Goal: Find specific page/section: Find specific page/section

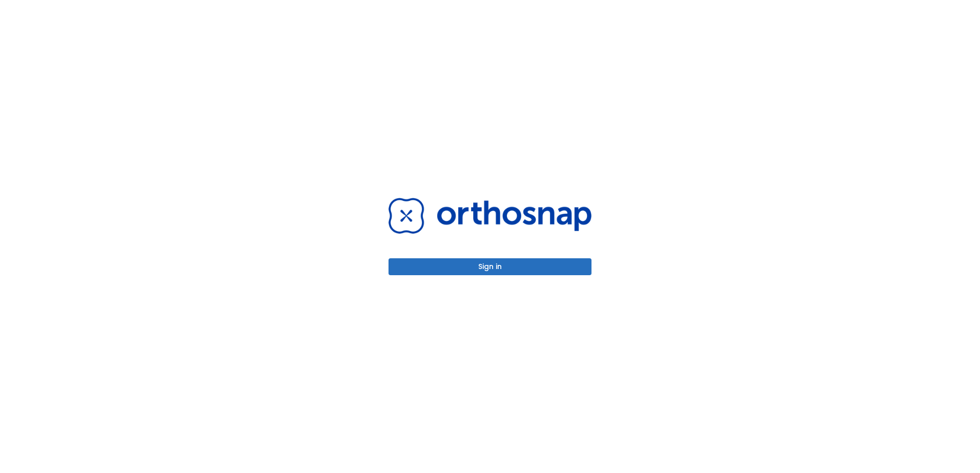
click at [483, 268] on button "Sign in" at bounding box center [490, 266] width 203 height 17
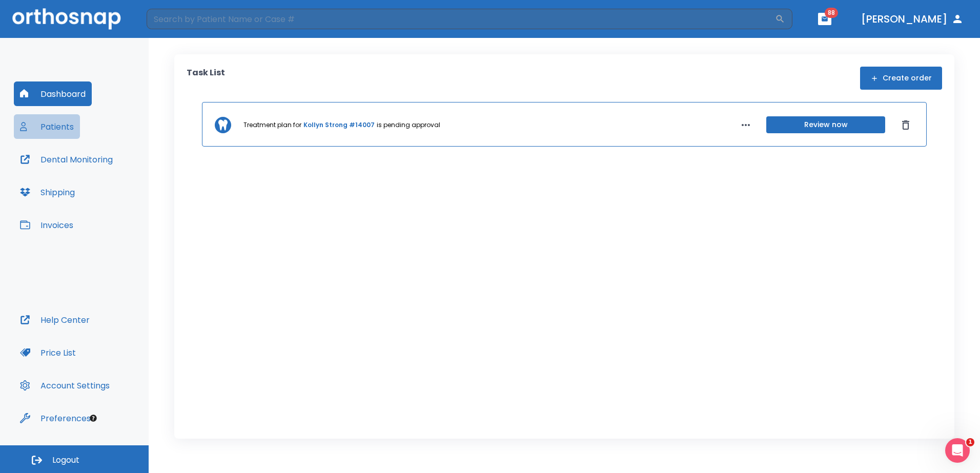
click at [53, 124] on button "Patients" at bounding box center [47, 126] width 66 height 25
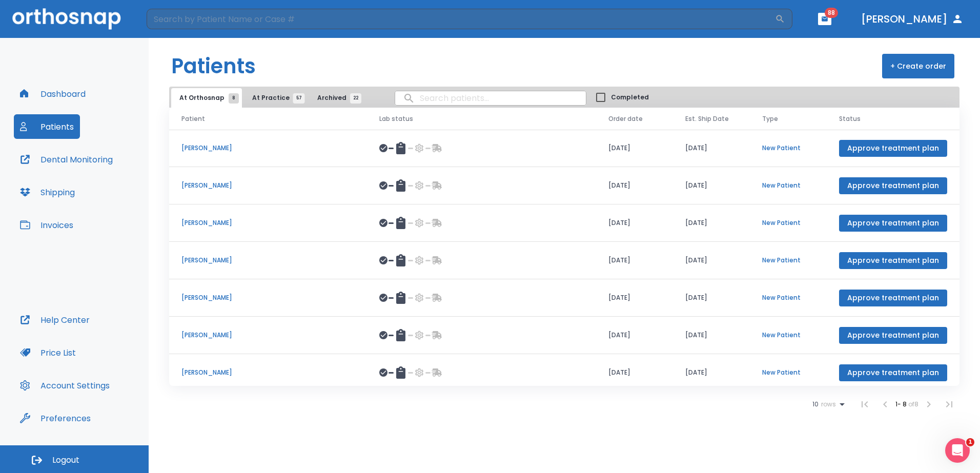
click at [448, 96] on input "search" at bounding box center [490, 98] width 191 height 20
type input "boor"
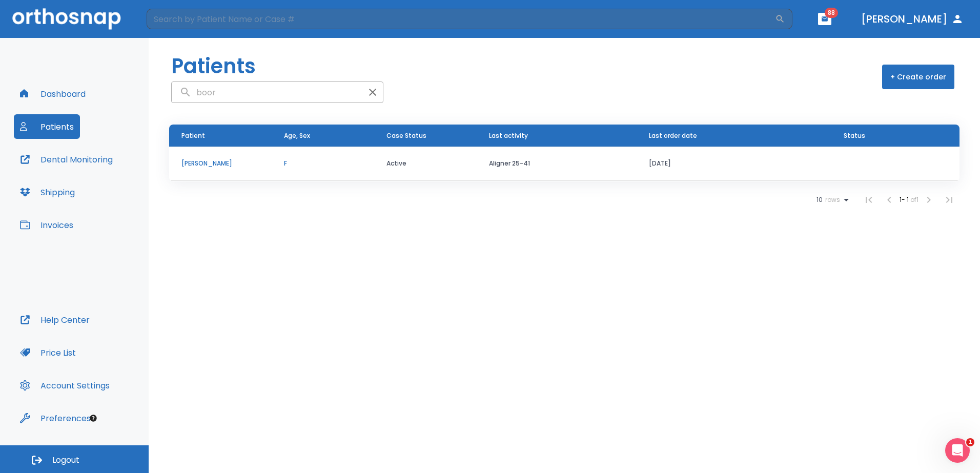
click at [197, 160] on p "[PERSON_NAME]" at bounding box center [220, 163] width 78 height 9
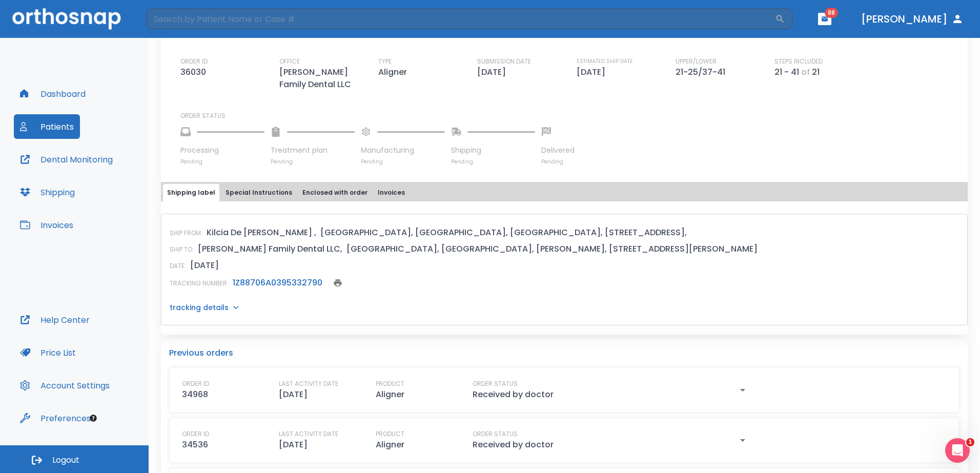
scroll to position [308, 0]
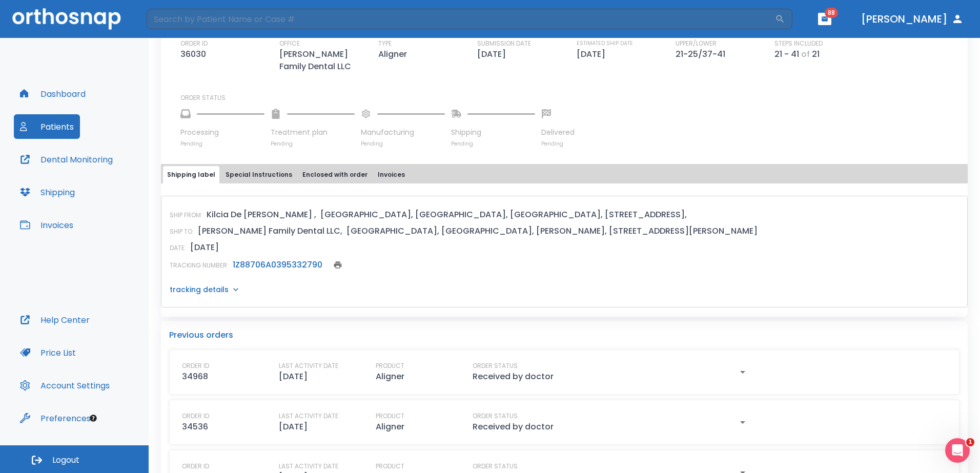
click at [277, 265] on link "1Z88706A0395332790" at bounding box center [278, 265] width 90 height 12
